Goal: Task Accomplishment & Management: Manage account settings

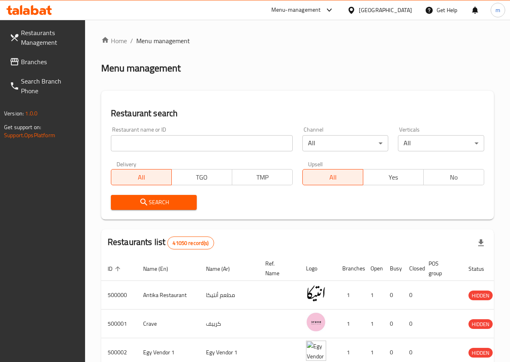
click at [399, 12] on div "[GEOGRAPHIC_DATA]" at bounding box center [385, 10] width 53 height 9
type input "u"
click at [333, 99] on div "[GEOGRAPHIC_DATA]" at bounding box center [324, 101] width 53 height 9
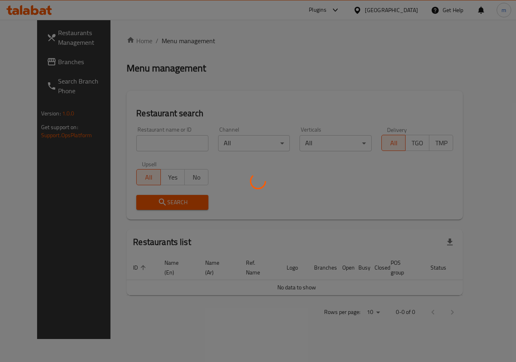
click at [128, 143] on div at bounding box center [258, 181] width 516 height 362
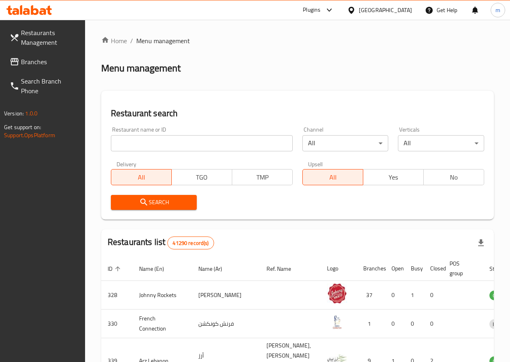
click at [49, 54] on link "Branches" at bounding box center [44, 61] width 82 height 19
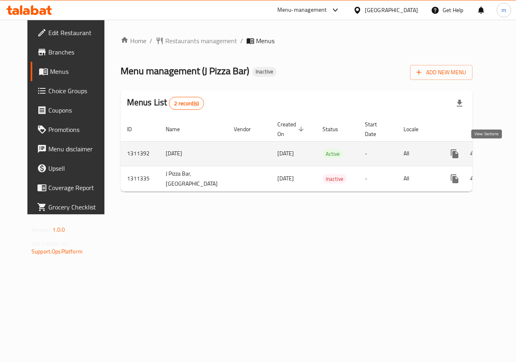
click at [508, 156] on icon "enhanced table" at bounding box center [513, 154] width 10 height 10
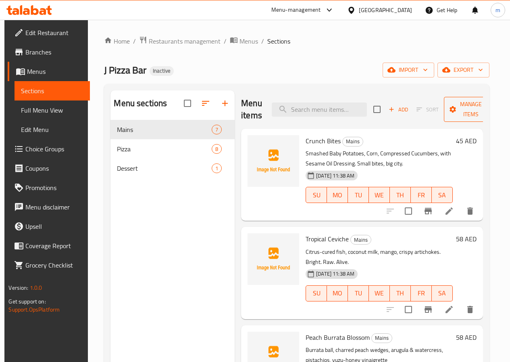
click at [454, 99] on span "Manage items" at bounding box center [470, 109] width 41 height 20
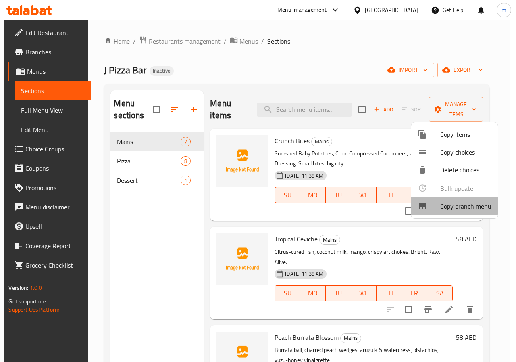
click at [451, 205] on span "Copy branch menu" at bounding box center [465, 206] width 51 height 10
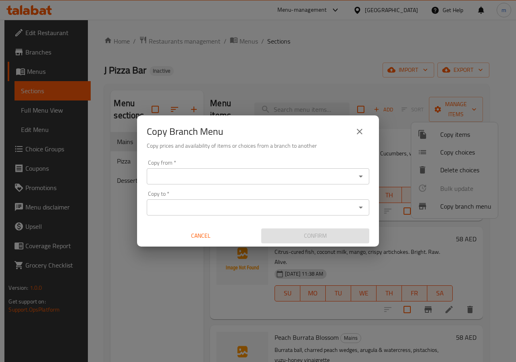
click at [364, 135] on icon "close" at bounding box center [360, 132] width 10 height 10
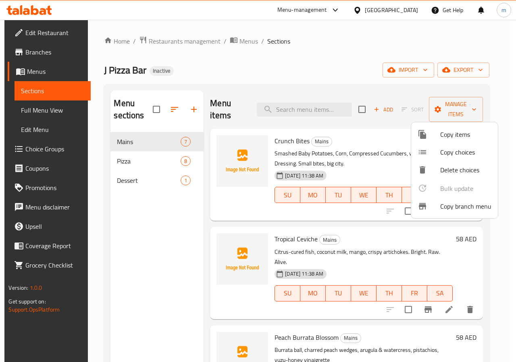
click at [176, 229] on div at bounding box center [258, 181] width 516 height 362
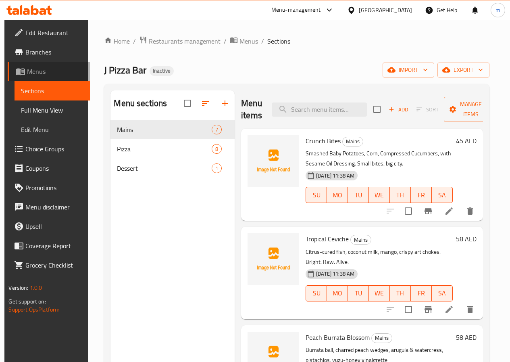
click at [35, 69] on span "Menus" at bounding box center [55, 72] width 56 height 10
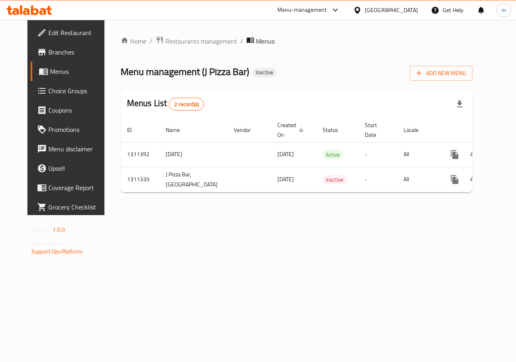
click at [50, 53] on span "Branches" at bounding box center [77, 52] width 59 height 10
